Goal: Find specific page/section

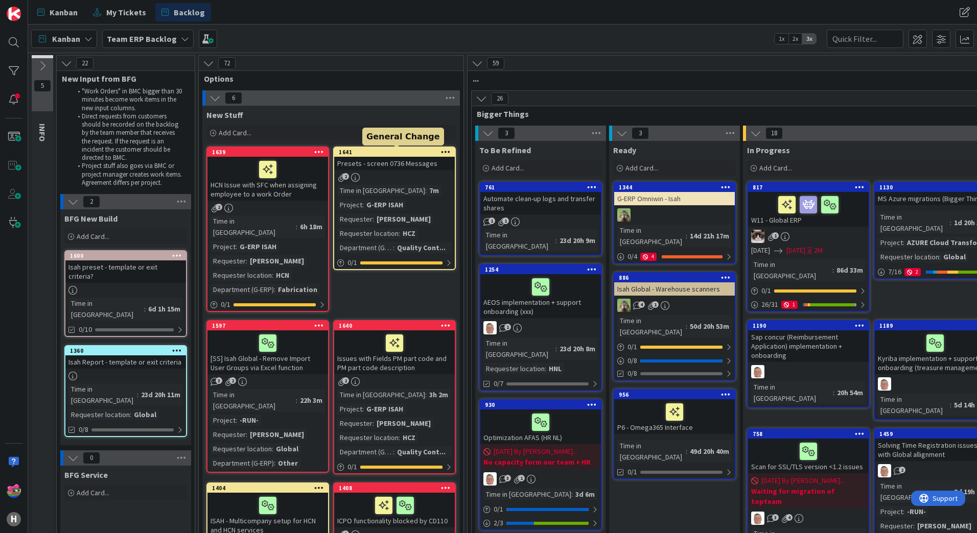
click at [378, 151] on div "1641" at bounding box center [397, 152] width 116 height 7
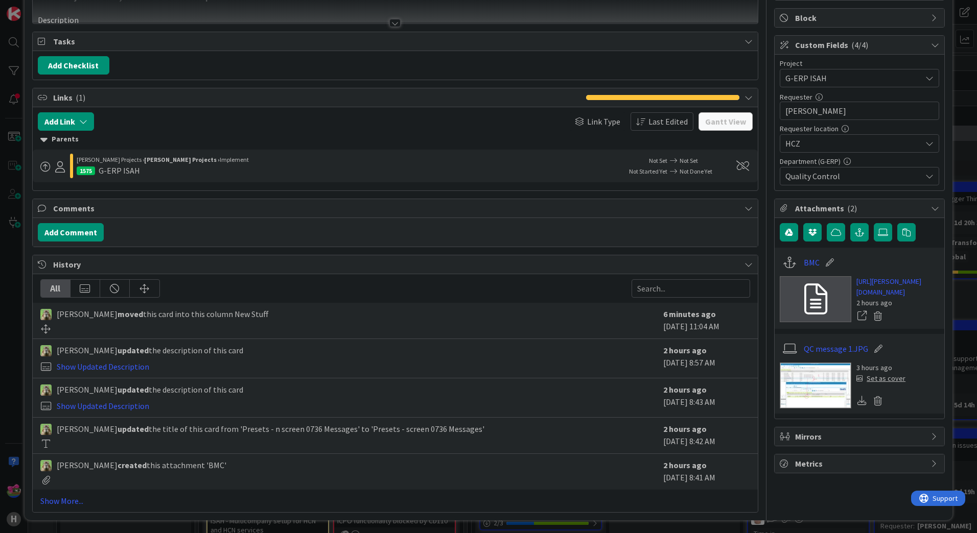
scroll to position [121, 0]
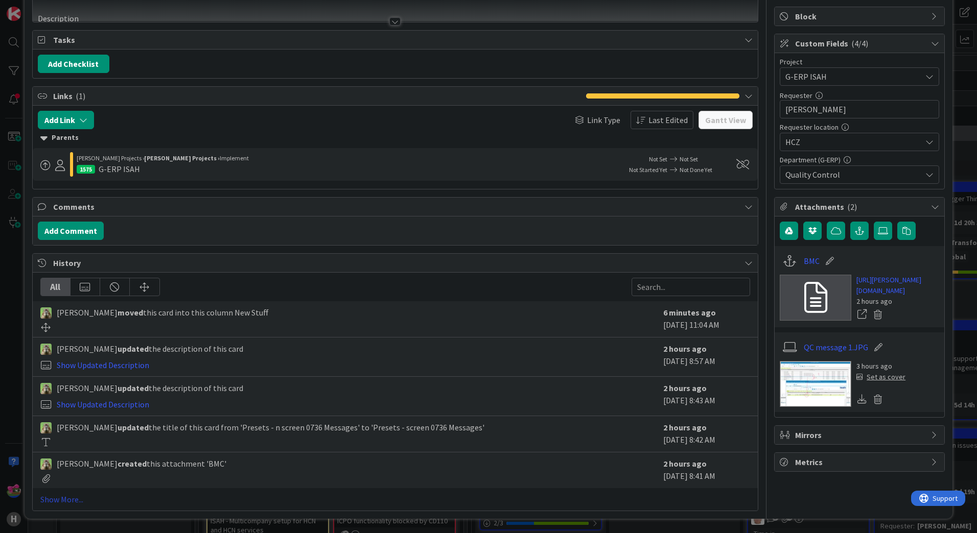
click at [64, 502] on link "Show More..." at bounding box center [395, 500] width 710 height 12
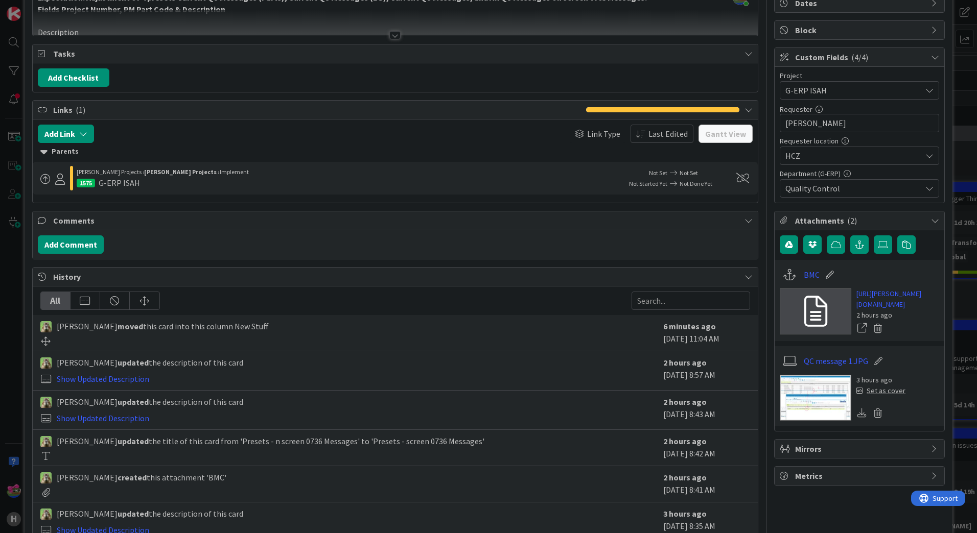
scroll to position [0, 0]
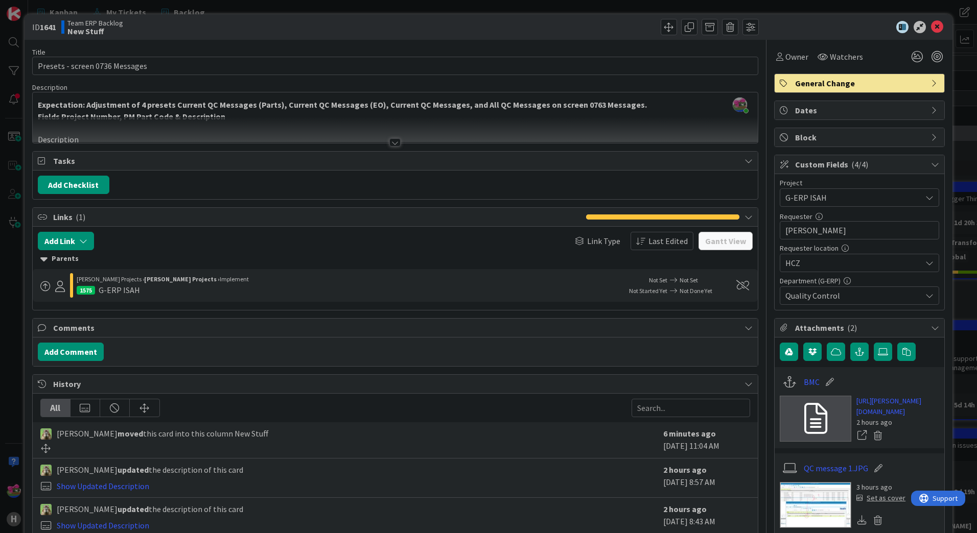
click at [394, 144] on div at bounding box center [394, 142] width 11 height 8
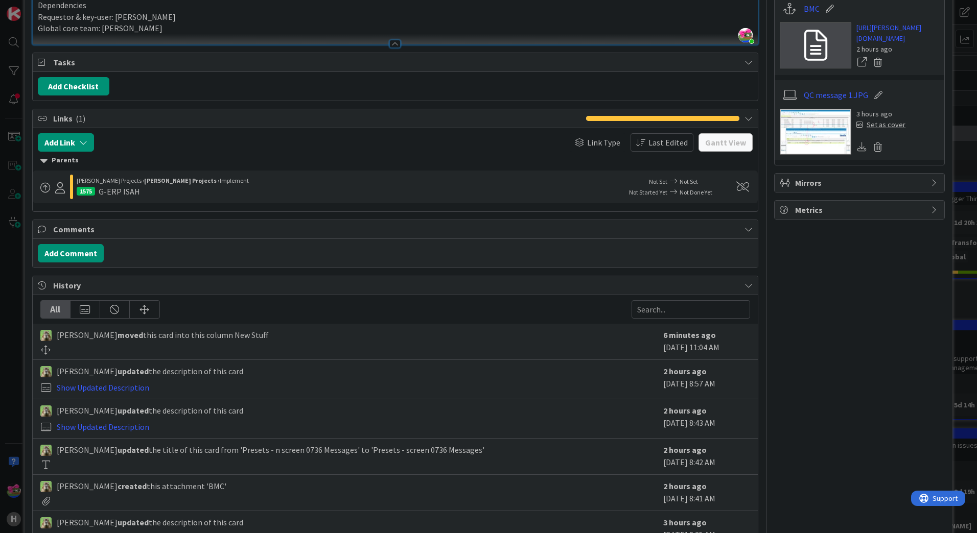
scroll to position [349, 0]
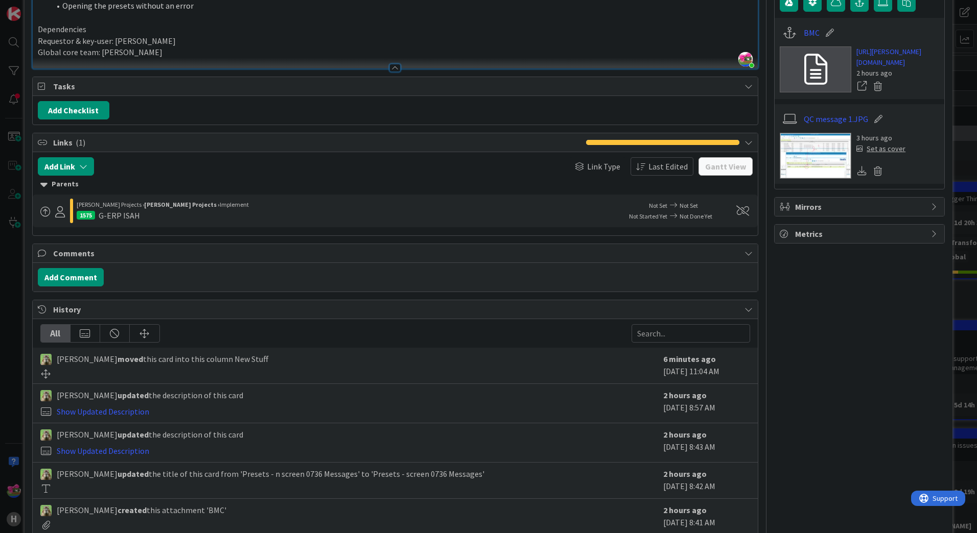
click at [45, 208] on span at bounding box center [45, 212] width 10 height 10
click at [206, 190] on div "Parents" at bounding box center [395, 184] width 710 height 11
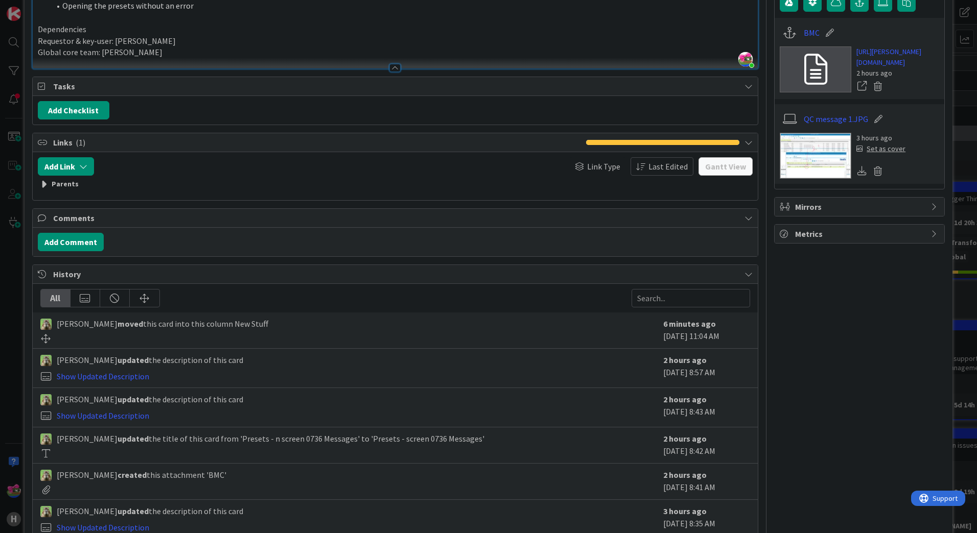
click at [69, 191] on div "Parents" at bounding box center [395, 184] width 725 height 16
click at [64, 185] on div "Parents" at bounding box center [395, 184] width 710 height 11
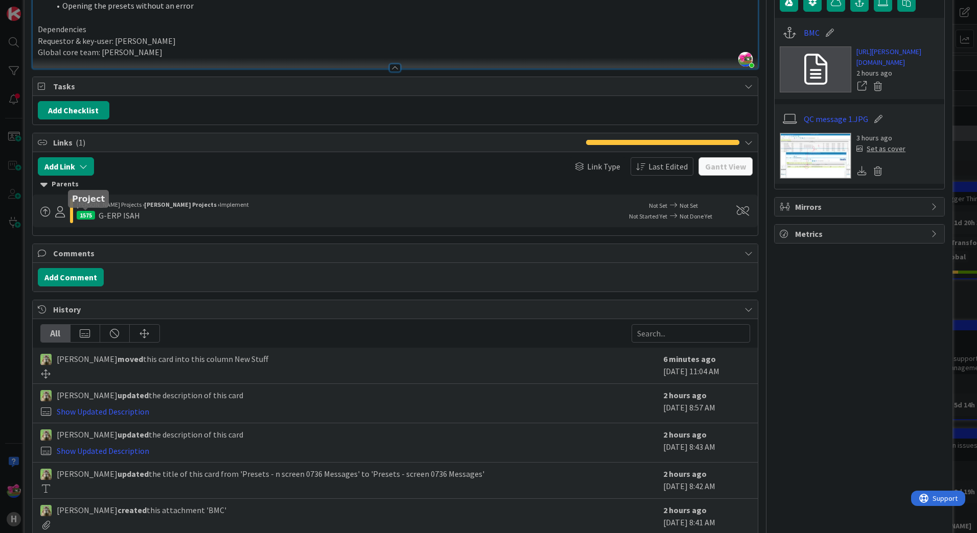
click at [89, 215] on div "1575" at bounding box center [86, 215] width 18 height 9
click at [156, 203] on b "[PERSON_NAME] Projects ›" at bounding box center [182, 205] width 76 height 8
click at [220, 203] on span "Implement" at bounding box center [234, 205] width 29 height 8
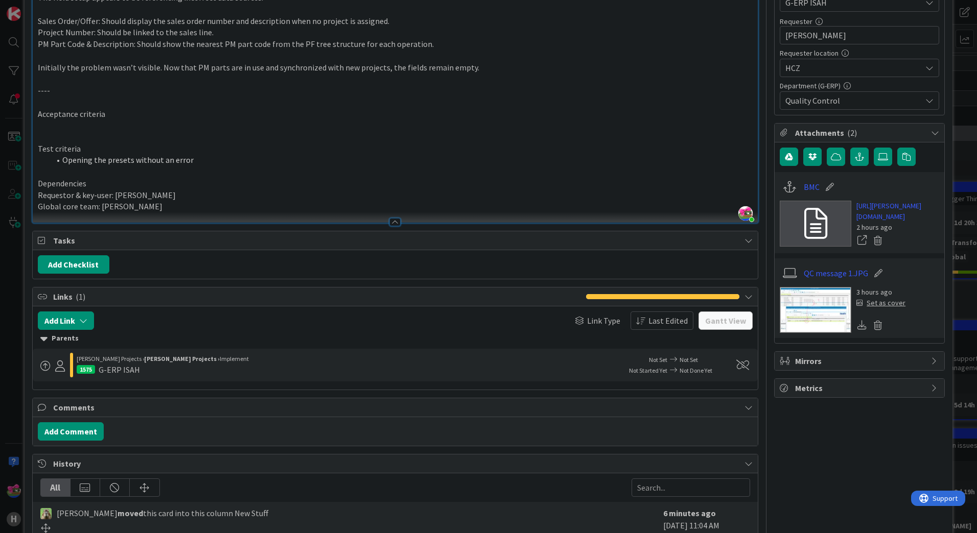
scroll to position [0, 0]
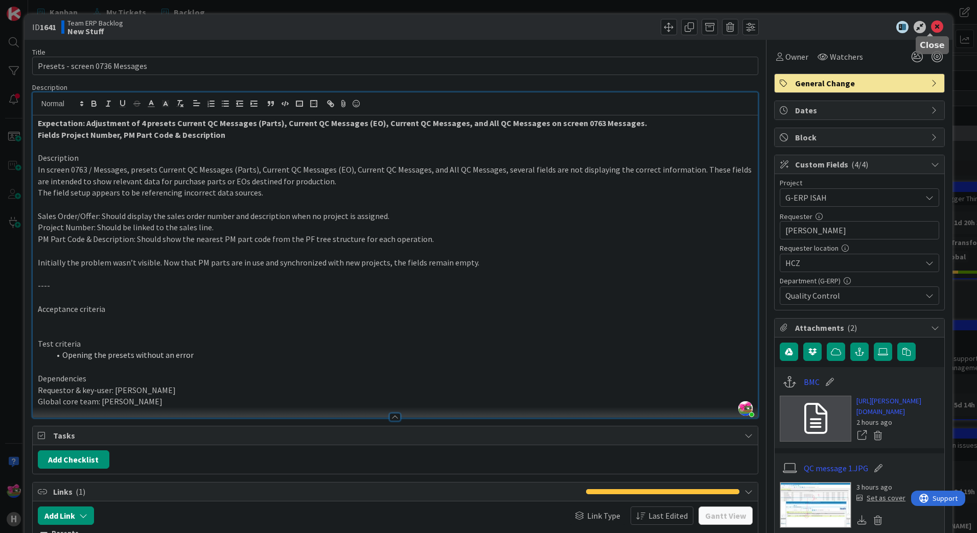
click at [931, 31] on icon at bounding box center [937, 27] width 12 height 12
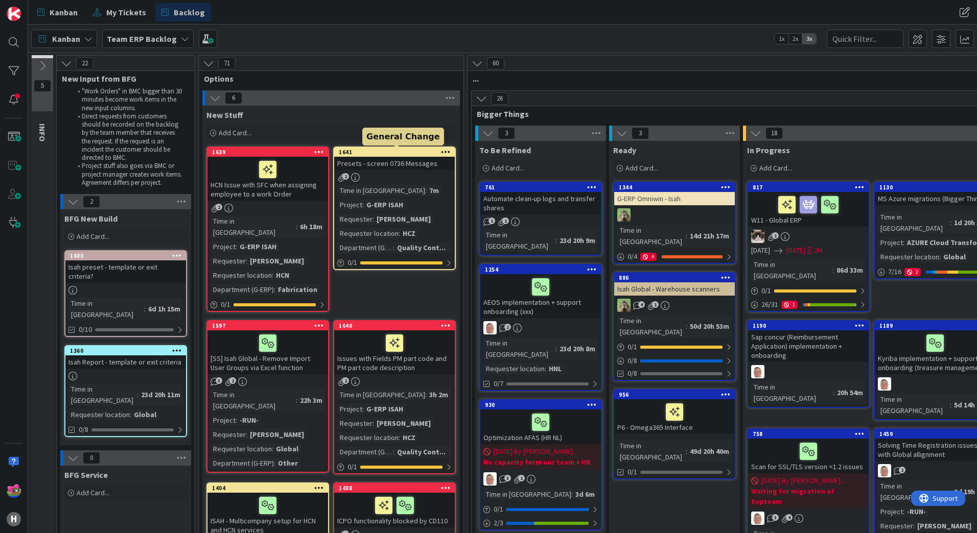
click at [383, 155] on div "1641" at bounding box center [397, 152] width 116 height 7
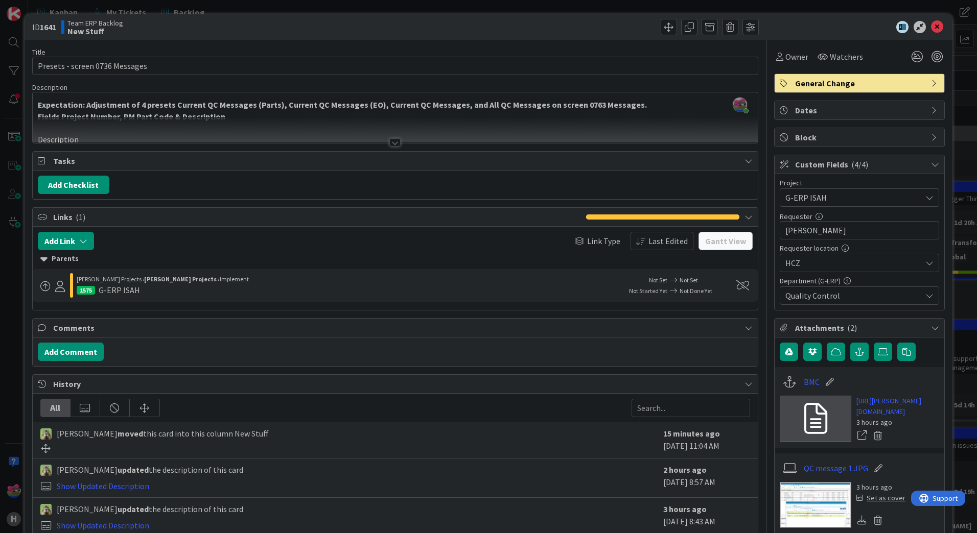
click at [393, 139] on div at bounding box center [394, 142] width 11 height 8
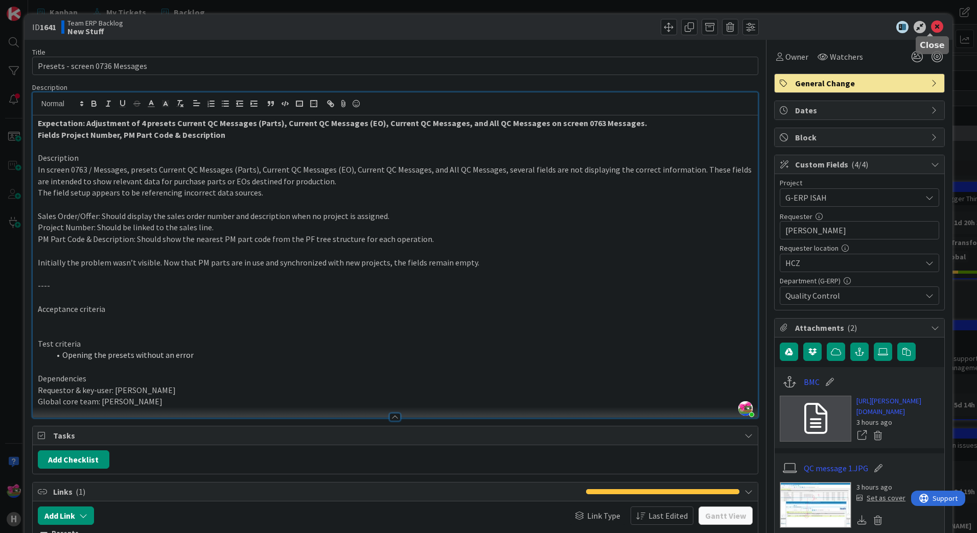
click at [934, 22] on icon at bounding box center [937, 27] width 12 height 12
